Goal: Information Seeking & Learning: Check status

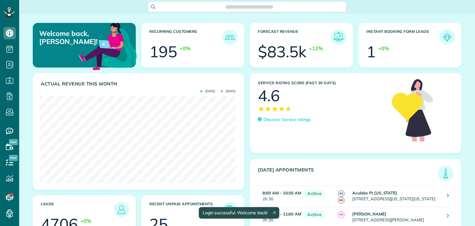
scroll to position [87, 196]
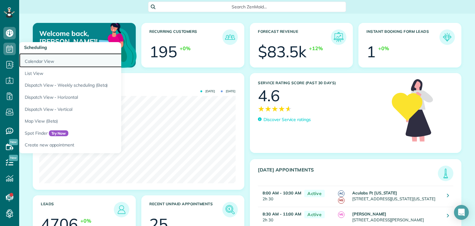
click at [41, 61] on link "Calendar View" at bounding box center [96, 60] width 155 height 14
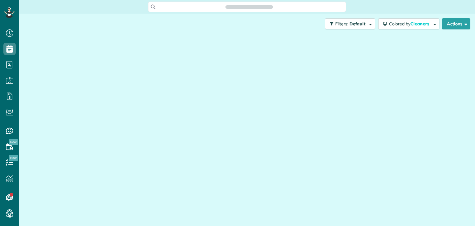
scroll to position [3, 3]
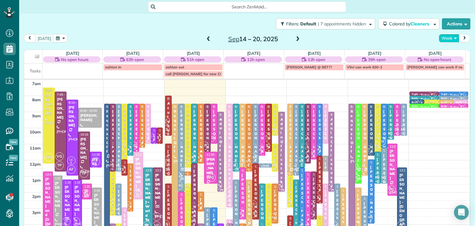
click at [444, 37] on button "Week" at bounding box center [449, 38] width 20 height 8
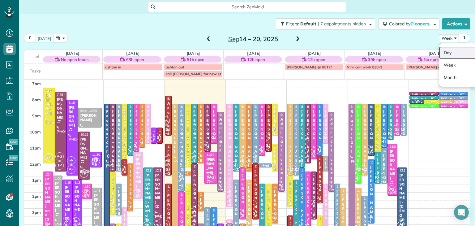
click at [450, 50] on link "Day" at bounding box center [463, 52] width 49 height 12
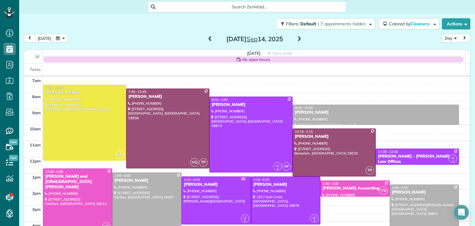
click at [298, 39] on span at bounding box center [299, 39] width 7 height 6
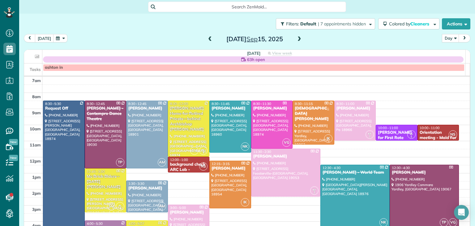
click at [298, 39] on span at bounding box center [299, 39] width 7 height 6
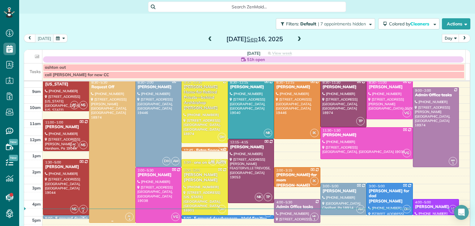
scroll to position [27, 0]
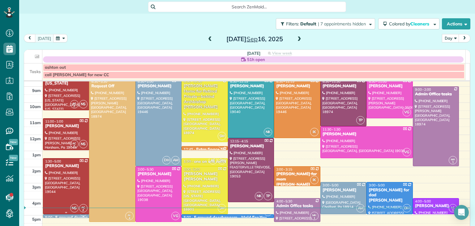
click at [67, 177] on div at bounding box center [66, 185] width 46 height 55
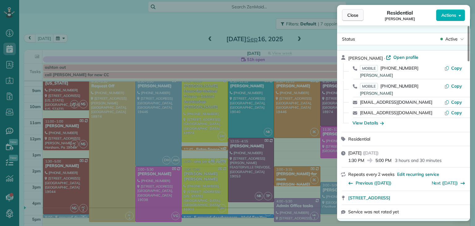
click at [351, 17] on span "Close" at bounding box center [352, 15] width 11 height 6
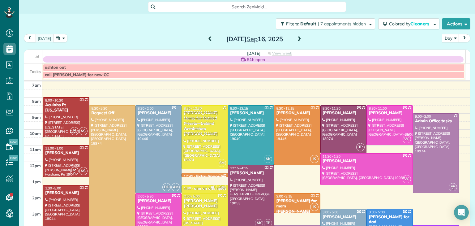
click at [151, 144] on div at bounding box center [159, 148] width 46 height 87
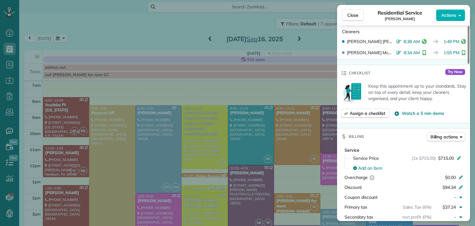
scroll to position [198, 0]
click at [360, 14] on button "Close" at bounding box center [353, 15] width 22 height 12
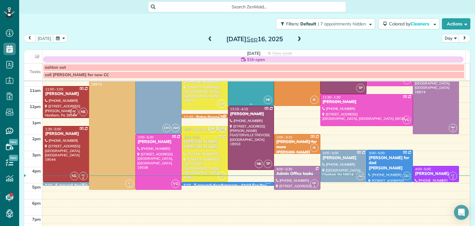
scroll to position [59, 0]
click at [159, 160] on div at bounding box center [159, 161] width 46 height 55
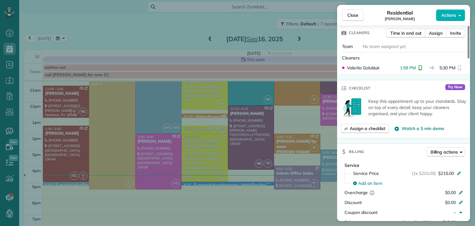
scroll to position [178, 0]
click at [357, 15] on span "Close" at bounding box center [352, 15] width 11 height 6
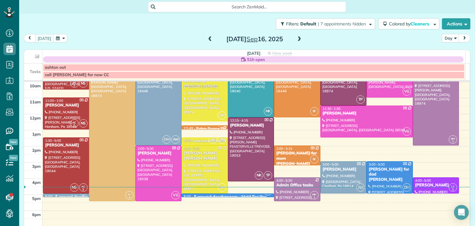
scroll to position [48, 0]
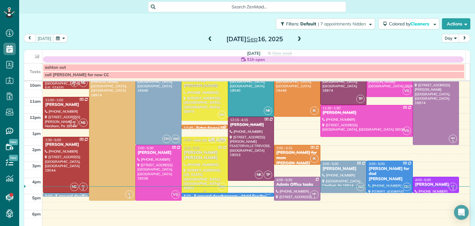
click at [207, 170] on div at bounding box center [205, 168] width 46 height 47
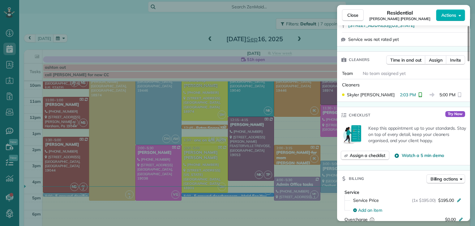
scroll to position [139, 0]
click at [352, 15] on span "Close" at bounding box center [352, 15] width 11 height 6
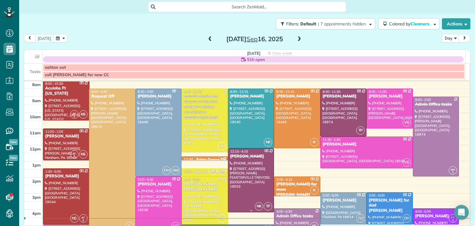
scroll to position [16, 0]
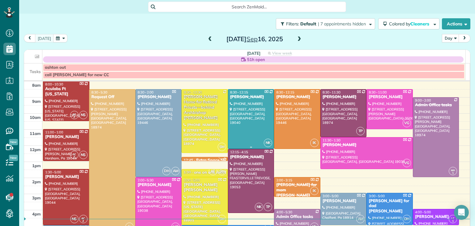
click at [241, 123] on div at bounding box center [251, 118] width 46 height 59
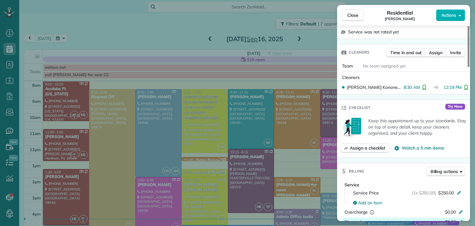
scroll to position [150, 0]
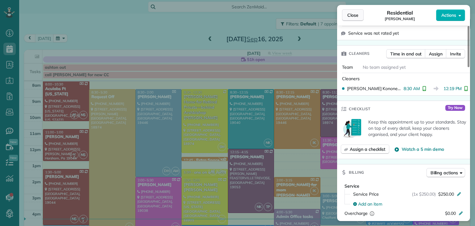
click at [357, 18] on button "Close" at bounding box center [353, 15] width 22 height 12
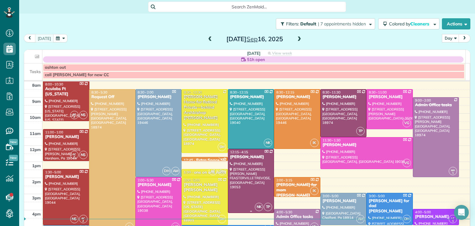
click at [250, 175] on div at bounding box center [251, 180] width 46 height 63
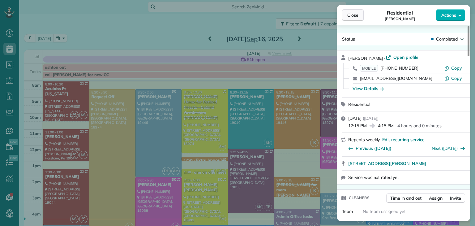
click at [357, 21] on button "Close" at bounding box center [353, 15] width 22 height 12
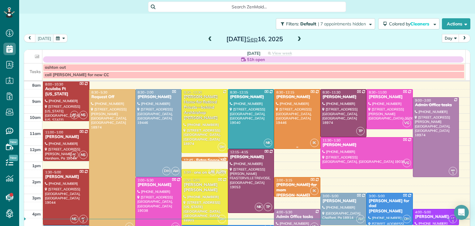
scroll to position [57, 0]
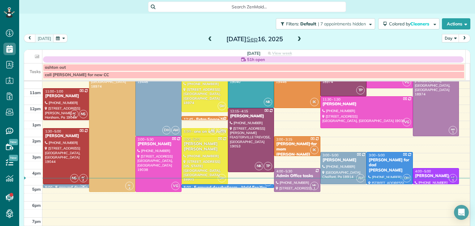
click at [230, 184] on div at bounding box center [228, 185] width 92 height 3
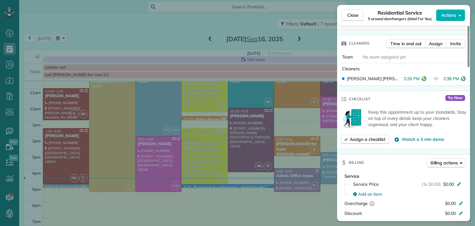
scroll to position [164, 0]
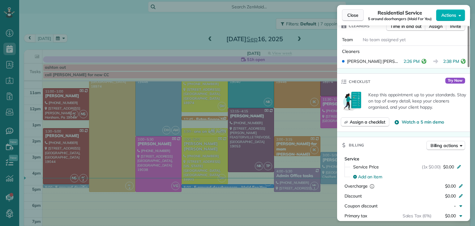
click at [355, 18] on span "Close" at bounding box center [352, 15] width 11 height 6
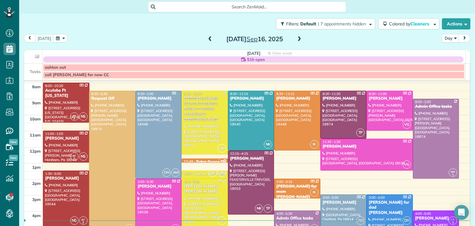
scroll to position [12, 0]
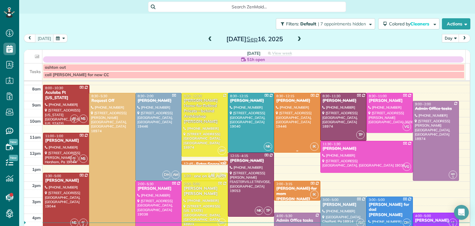
click at [292, 146] on div at bounding box center [297, 122] width 46 height 59
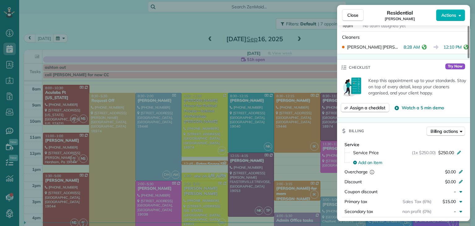
scroll to position [192, 0]
click at [349, 18] on span "Close" at bounding box center [352, 15] width 11 height 6
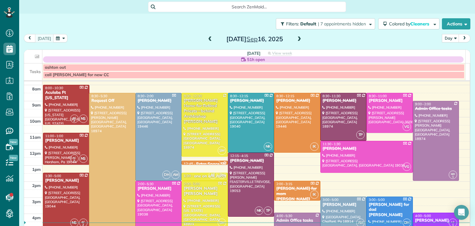
click at [290, 192] on div "[PERSON_NAME] for mom [PERSON_NAME]" at bounding box center [297, 194] width 43 height 16
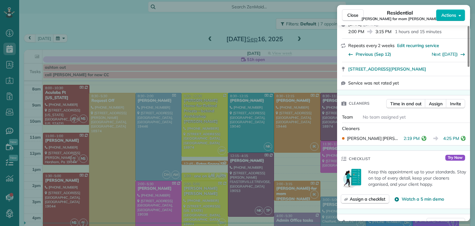
scroll to position [134, 0]
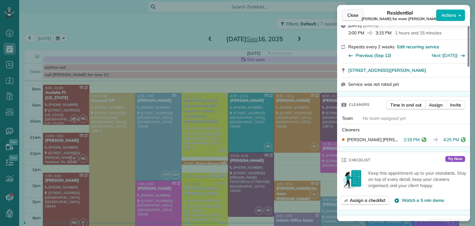
click at [351, 17] on span "Close" at bounding box center [352, 15] width 11 height 6
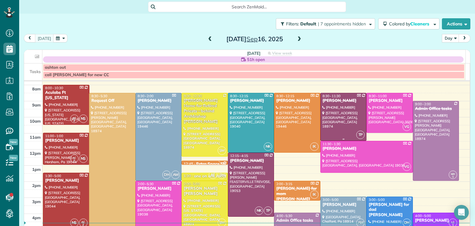
click at [347, 114] on div at bounding box center [344, 116] width 46 height 47
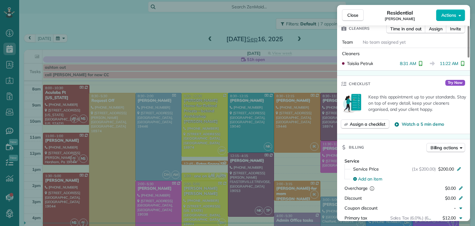
scroll to position [171, 0]
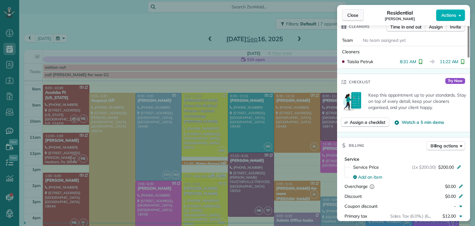
click at [356, 16] on span "Close" at bounding box center [352, 15] width 11 height 6
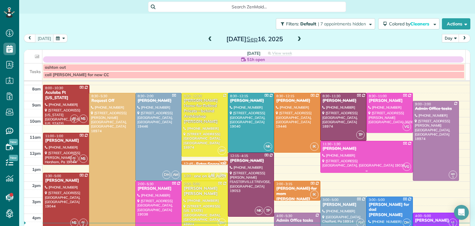
click at [357, 144] on div "11:30 - 1:30" at bounding box center [366, 144] width 89 height 4
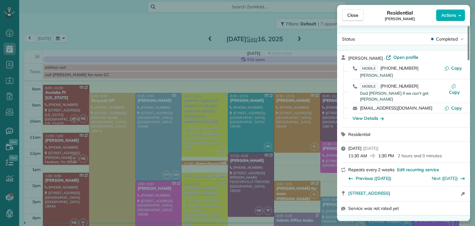
scroll to position [122, 0]
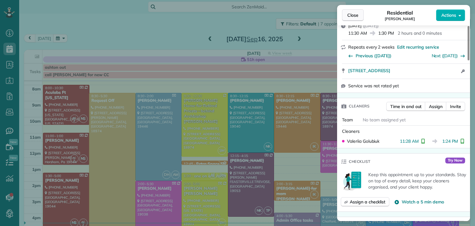
click at [346, 16] on button "Close" at bounding box center [353, 15] width 22 height 12
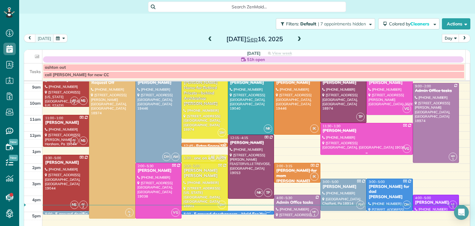
scroll to position [35, 0]
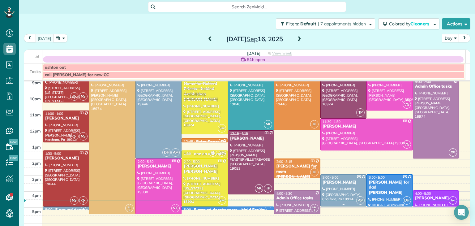
click at [335, 190] on div at bounding box center [344, 189] width 46 height 31
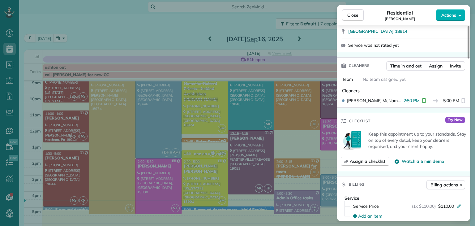
scroll to position [133, 0]
click at [355, 16] on span "Close" at bounding box center [352, 15] width 11 height 6
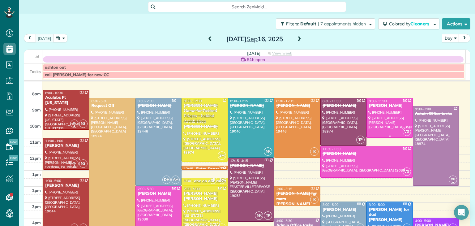
scroll to position [7, 0]
click at [388, 110] on div at bounding box center [390, 117] width 46 height 39
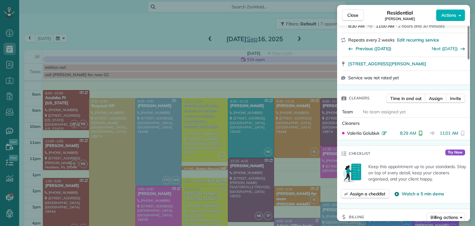
scroll to position [101, 0]
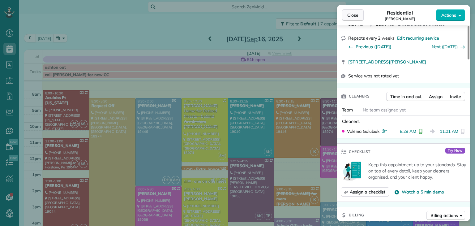
click at [352, 13] on span "Close" at bounding box center [352, 15] width 11 height 6
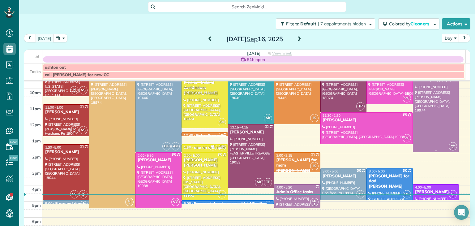
scroll to position [43, 0]
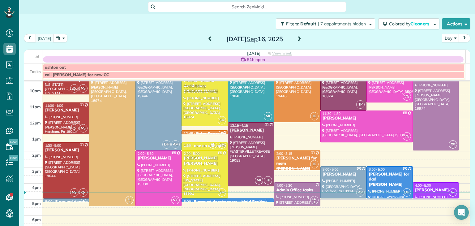
click at [383, 173] on div "[PERSON_NAME] for dad [PERSON_NAME]" at bounding box center [389, 180] width 43 height 16
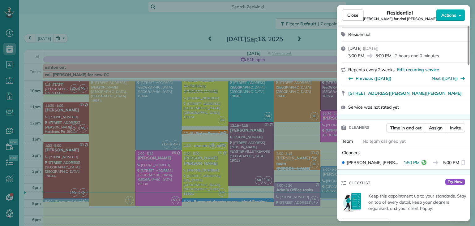
scroll to position [107, 0]
click at [353, 14] on span "Close" at bounding box center [352, 15] width 11 height 6
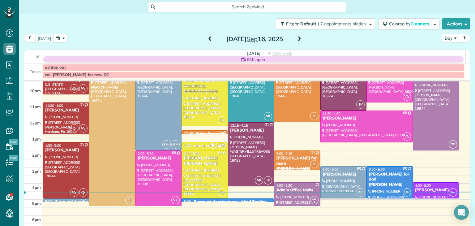
click at [229, 199] on div "5 around doorhangers - Maid For You" at bounding box center [230, 201] width 73 height 5
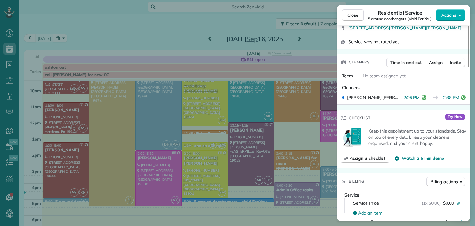
scroll to position [129, 0]
click at [354, 15] on span "Close" at bounding box center [352, 15] width 11 height 6
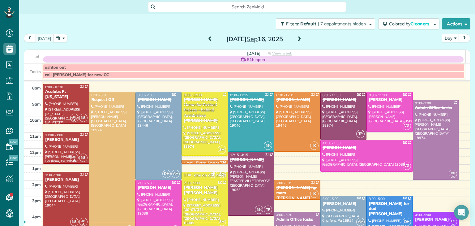
scroll to position [13, 0]
click at [425, 216] on div "4:00 - 5:00" at bounding box center [436, 215] width 43 height 4
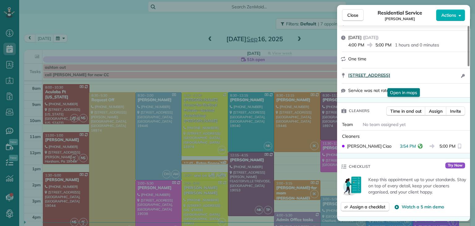
scroll to position [81, 0]
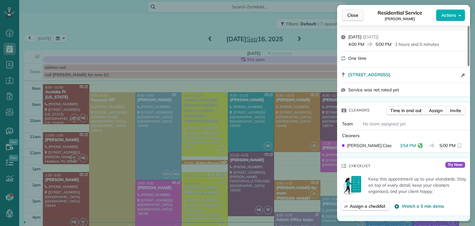
click at [352, 18] on button "Close" at bounding box center [353, 15] width 22 height 12
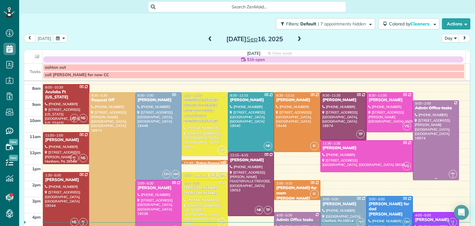
scroll to position [44, 0]
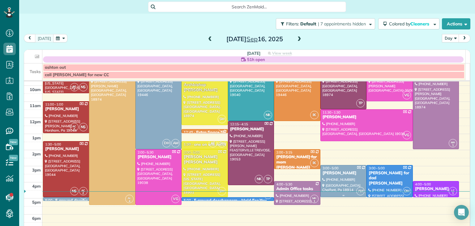
click at [322, 182] on div at bounding box center [344, 180] width 46 height 31
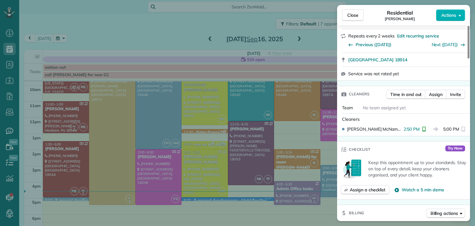
scroll to position [106, 0]
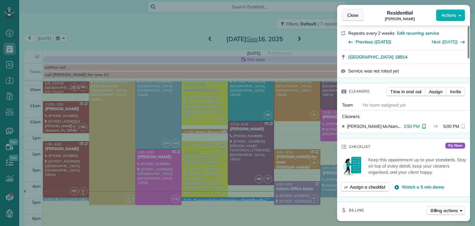
click at [351, 18] on button "Close" at bounding box center [353, 15] width 22 height 12
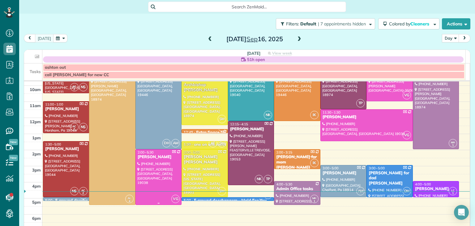
click at [156, 181] on div at bounding box center [159, 176] width 46 height 55
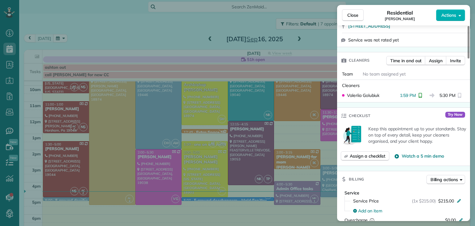
scroll to position [150, 0]
click at [353, 13] on span "Close" at bounding box center [352, 15] width 11 height 6
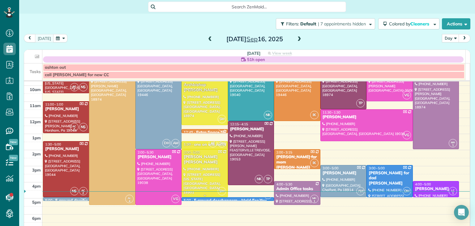
click at [209, 159] on div at bounding box center [205, 172] width 46 height 47
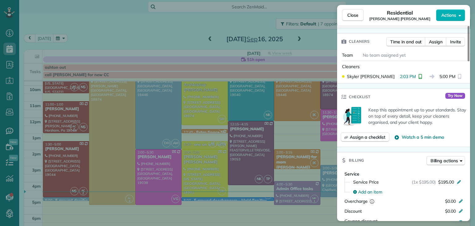
scroll to position [157, 0]
click at [354, 19] on button "Close" at bounding box center [353, 15] width 22 height 12
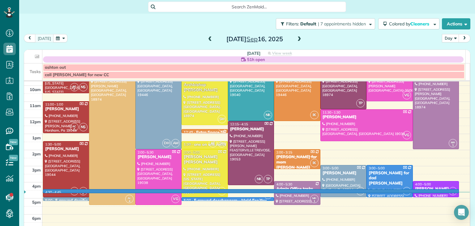
click at [428, 37] on div "4:30 - 4:45 AC 2 NS 8:00 - 10:30 Aculabs Ft Washington (732) 719-2204 425 Delaw…" at bounding box center [255, 37] width 427 height 0
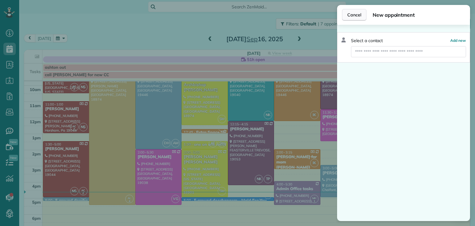
click at [356, 16] on span "Cancel" at bounding box center [354, 15] width 14 height 6
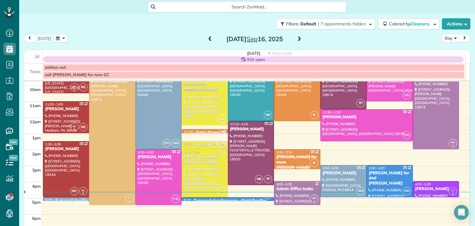
click at [429, 184] on div "4:00 - 5:00" at bounding box center [436, 184] width 43 height 4
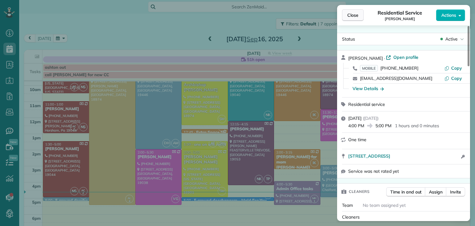
click at [358, 19] on button "Close" at bounding box center [353, 15] width 22 height 12
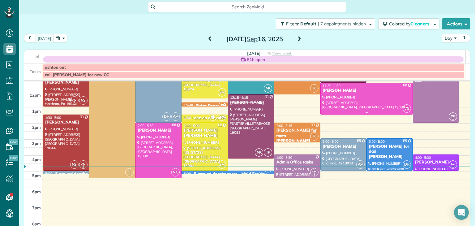
scroll to position [70, 0]
click at [297, 37] on span at bounding box center [299, 39] width 7 height 6
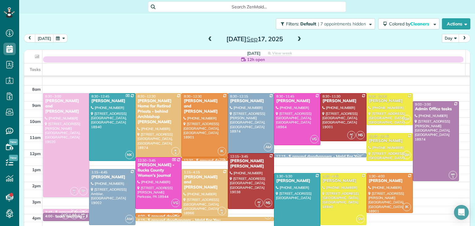
scroll to position [6, 0]
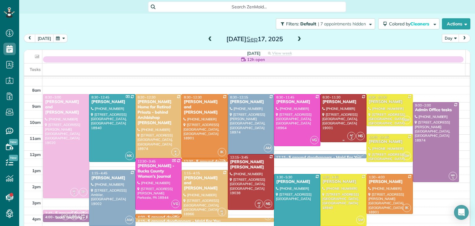
click at [333, 115] on div at bounding box center [344, 117] width 46 height 47
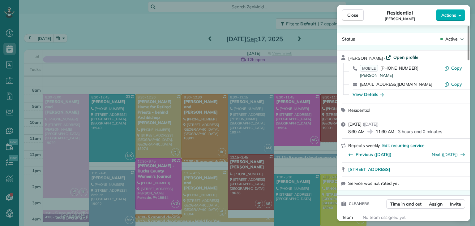
click at [393, 56] on span "Open profile" at bounding box center [405, 57] width 25 height 6
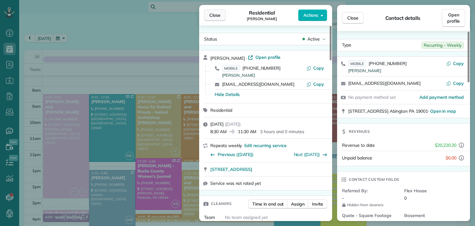
click at [221, 12] on button "Close" at bounding box center [215, 15] width 22 height 12
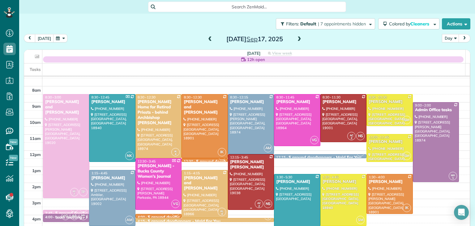
click at [242, 186] on div at bounding box center [251, 181] width 46 height 55
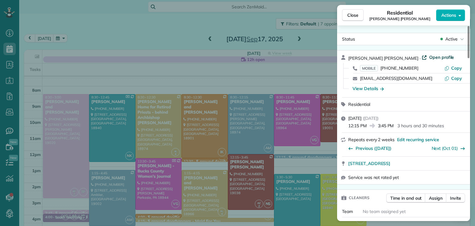
click at [429, 57] on span "Open profile" at bounding box center [441, 57] width 25 height 6
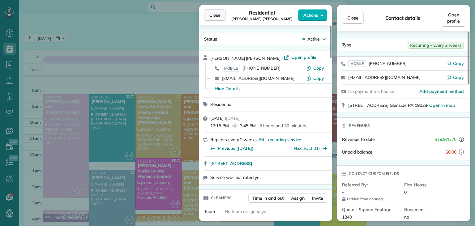
click at [223, 13] on button "Close" at bounding box center [215, 15] width 22 height 12
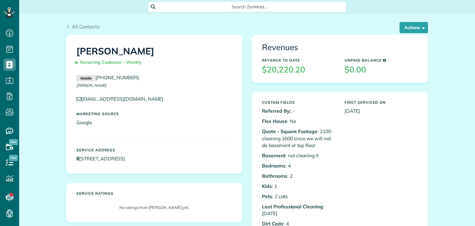
scroll to position [3, 3]
click at [131, 157] on icon at bounding box center [128, 158] width 5 height 5
drag, startPoint x: 172, startPoint y: 162, endPoint x: 78, endPoint y: 164, distance: 93.7
click at [78, 164] on div "Service Address 1949 Old Welsh Road Abington PA 19001" at bounding box center [154, 155] width 165 height 20
copy link "1949 Old Welsh Road Abington PA 19001"
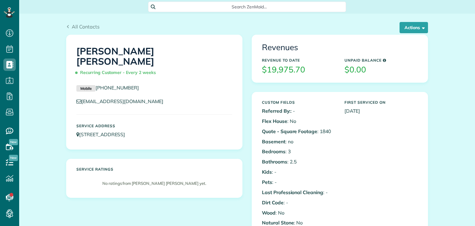
scroll to position [3, 3]
drag, startPoint x: 174, startPoint y: 127, endPoint x: 79, endPoint y: 128, distance: 95.6
click at [79, 128] on div "Service Address 408 Meadowbrook lane Glenside PA 19038" at bounding box center [154, 131] width 165 height 20
copy link "408 Meadowbrook lane Glenside PA 19038"
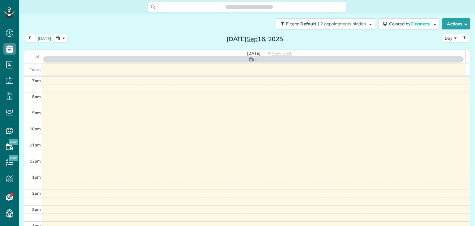
scroll to position [3, 3]
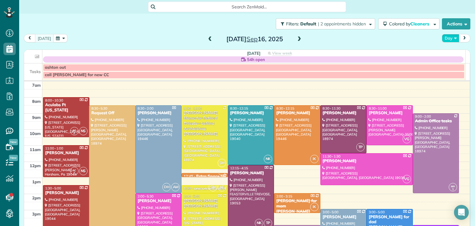
click at [449, 39] on button "Day" at bounding box center [450, 38] width 17 height 8
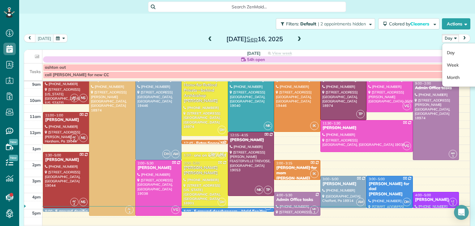
scroll to position [40, 0]
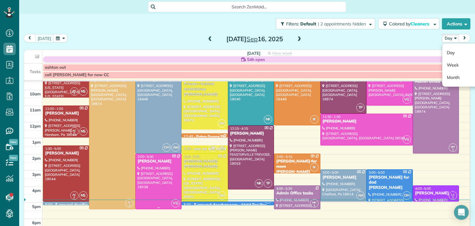
click at [156, 164] on div at bounding box center [159, 181] width 46 height 55
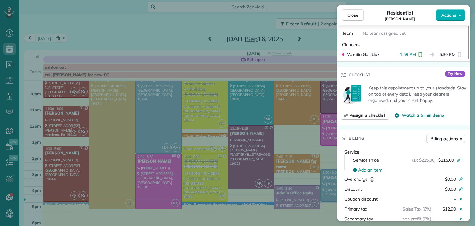
scroll to position [191, 0]
click at [358, 15] on span "Close" at bounding box center [352, 15] width 11 height 6
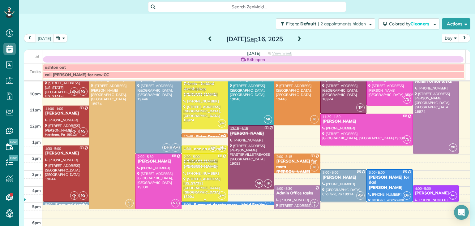
click at [200, 166] on div at bounding box center [205, 177] width 46 height 47
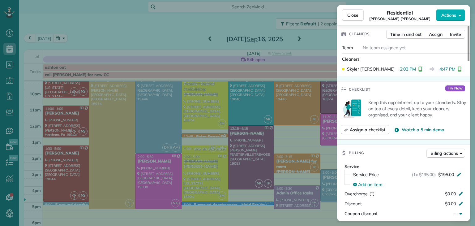
scroll to position [164, 0]
click at [358, 14] on span "Close" at bounding box center [352, 15] width 11 height 6
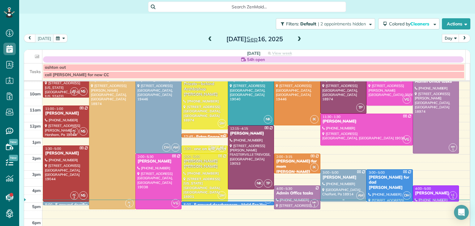
click at [345, 182] on div at bounding box center [344, 184] width 46 height 31
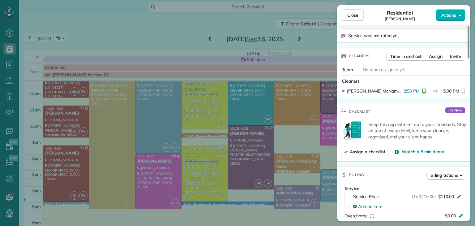
scroll to position [142, 0]
click at [359, 13] on button "Close" at bounding box center [353, 15] width 22 height 12
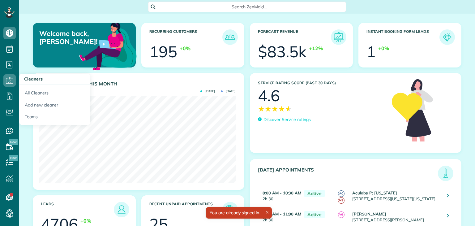
scroll to position [87, 196]
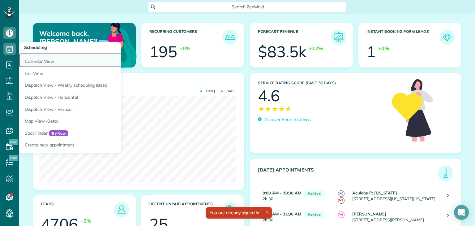
click at [45, 59] on link "Calendar View" at bounding box center [96, 60] width 155 height 14
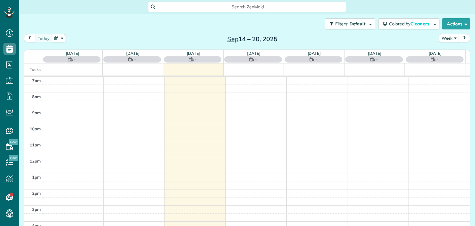
scroll to position [3, 3]
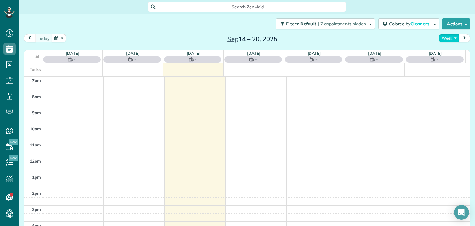
click at [444, 40] on button "Week" at bounding box center [449, 38] width 20 height 8
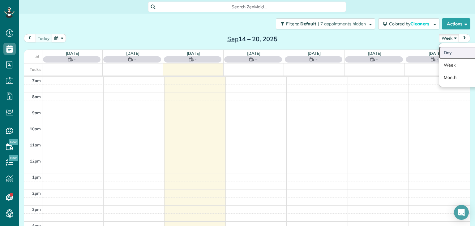
click at [453, 55] on link "Day" at bounding box center [463, 52] width 49 height 12
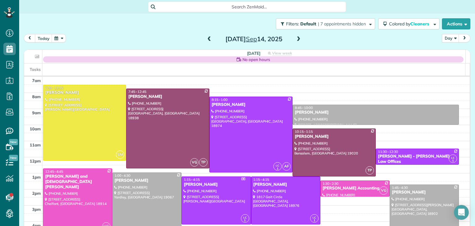
click at [296, 40] on span at bounding box center [298, 39] width 7 height 6
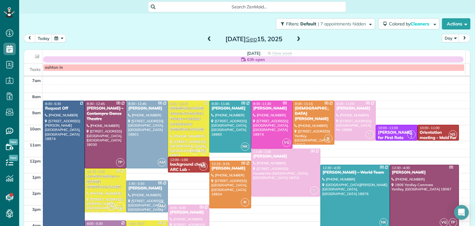
click at [296, 40] on span at bounding box center [298, 39] width 7 height 6
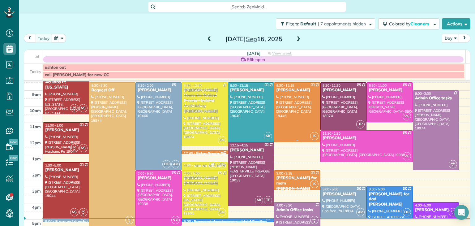
scroll to position [24, 0]
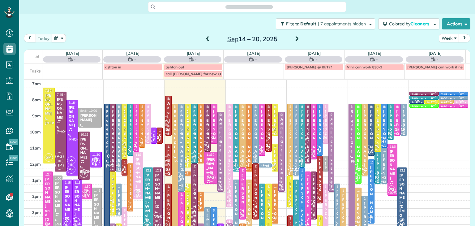
scroll to position [3, 3]
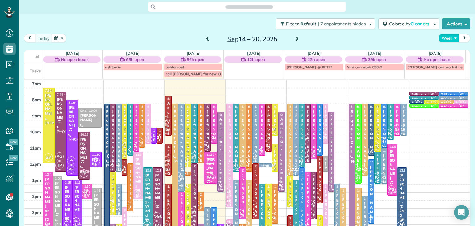
click at [445, 37] on button "Week" at bounding box center [449, 38] width 20 height 8
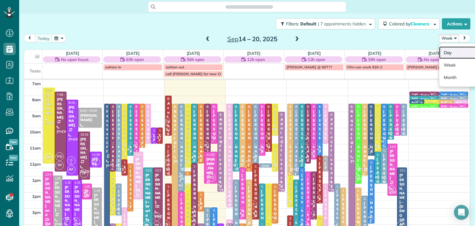
click at [449, 50] on link "Day" at bounding box center [463, 52] width 49 height 12
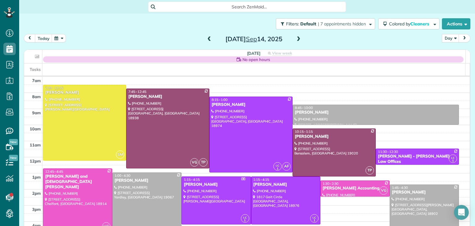
click at [298, 38] on span at bounding box center [298, 39] width 7 height 6
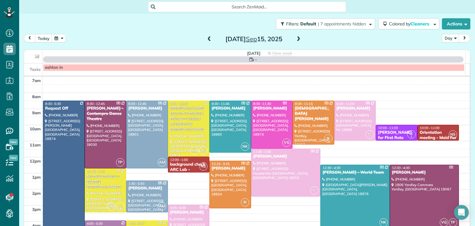
click at [298, 38] on span at bounding box center [298, 39] width 7 height 6
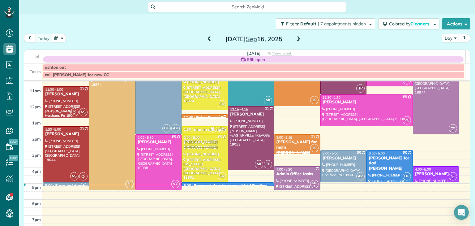
scroll to position [62, 0]
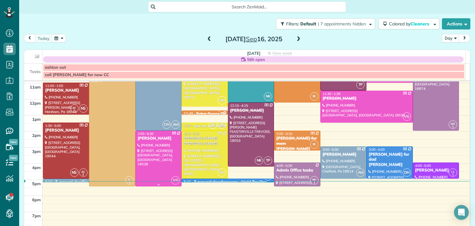
click at [157, 171] on div at bounding box center [159, 158] width 46 height 55
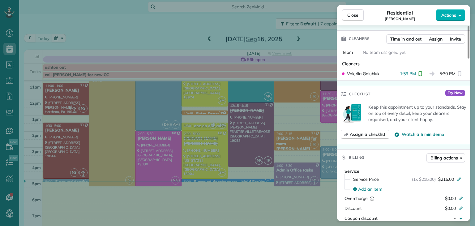
scroll to position [174, 0]
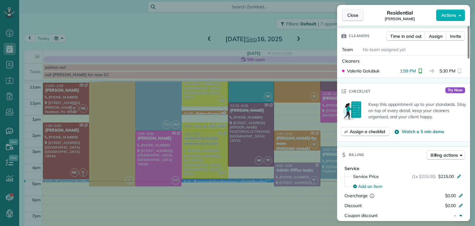
click at [346, 19] on button "Close" at bounding box center [353, 15] width 22 height 12
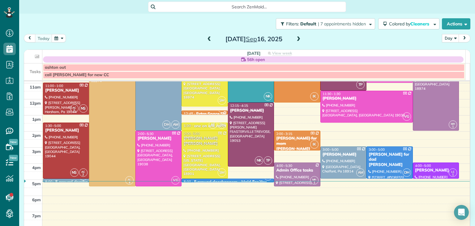
click at [378, 159] on div "[PERSON_NAME] for dad [PERSON_NAME]" at bounding box center [389, 160] width 43 height 16
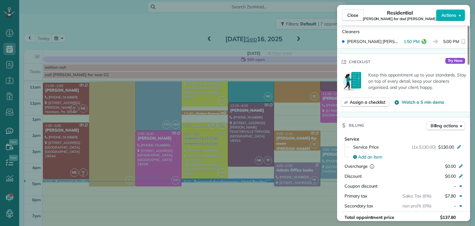
scroll to position [228, 0]
click at [356, 14] on span "Close" at bounding box center [352, 15] width 11 height 6
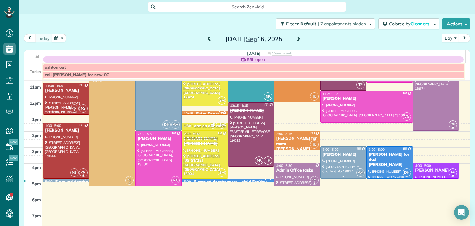
click at [337, 157] on div at bounding box center [344, 162] width 46 height 31
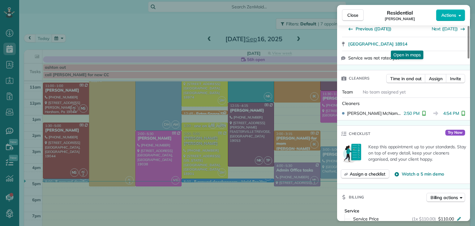
scroll to position [119, 0]
click at [354, 14] on span "Close" at bounding box center [352, 15] width 11 height 6
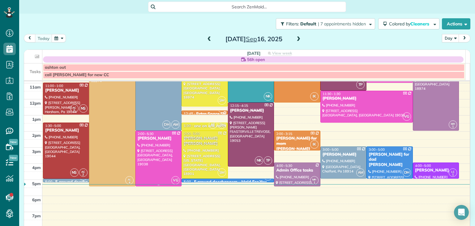
click at [155, 160] on div at bounding box center [159, 158] width 46 height 55
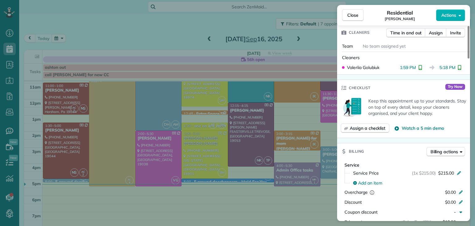
scroll to position [188, 0]
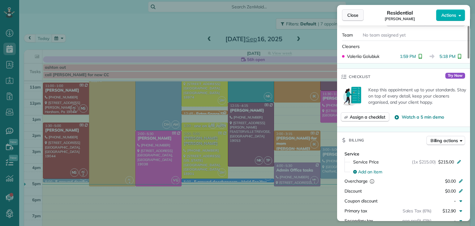
click at [355, 17] on span "Close" at bounding box center [352, 15] width 11 height 6
